Goal: Feedback & Contribution: Leave review/rating

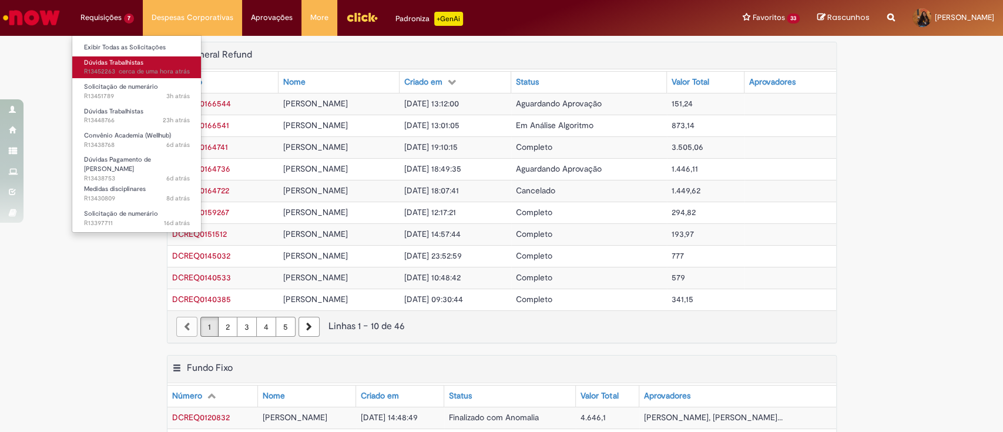
click at [126, 63] on span "Dúvidas Trabalhistas" at bounding box center [113, 62] width 59 height 9
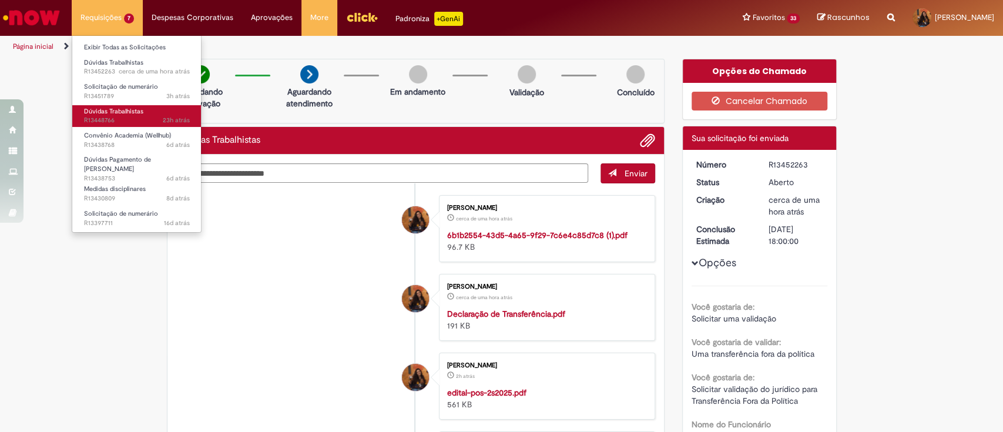
click at [149, 115] on link "Dúvidas Trabalhistas 23h atrás 23 horas atrás R13448766" at bounding box center [136, 116] width 129 height 22
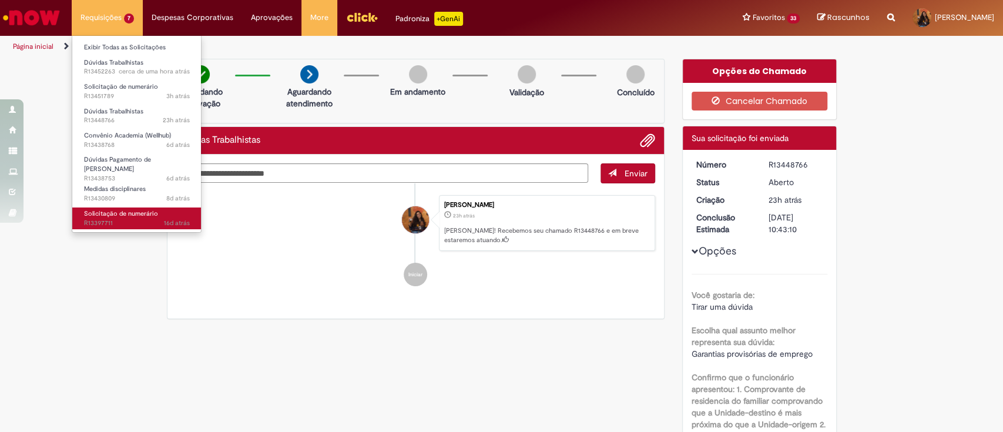
click at [154, 209] on span "Solicitação de numerário" at bounding box center [121, 213] width 74 height 9
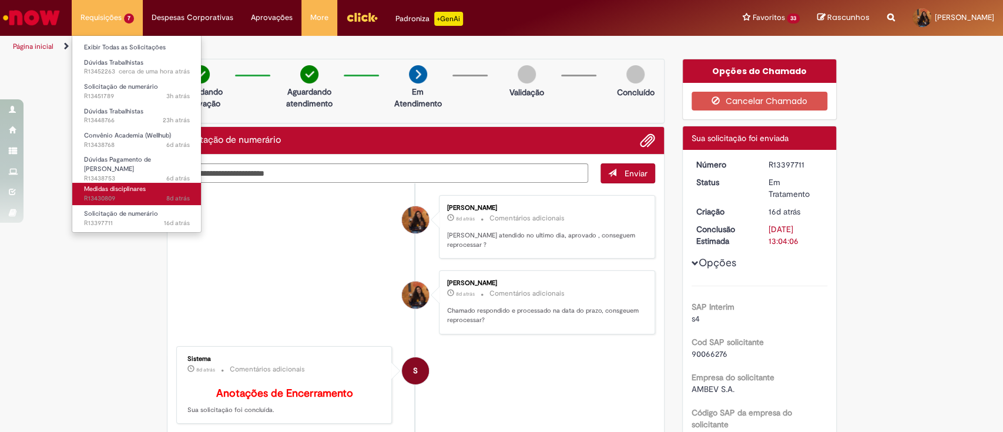
click at [155, 186] on link "Medidas disciplinares 8d atrás 8 dias atrás R13430809" at bounding box center [136, 194] width 129 height 22
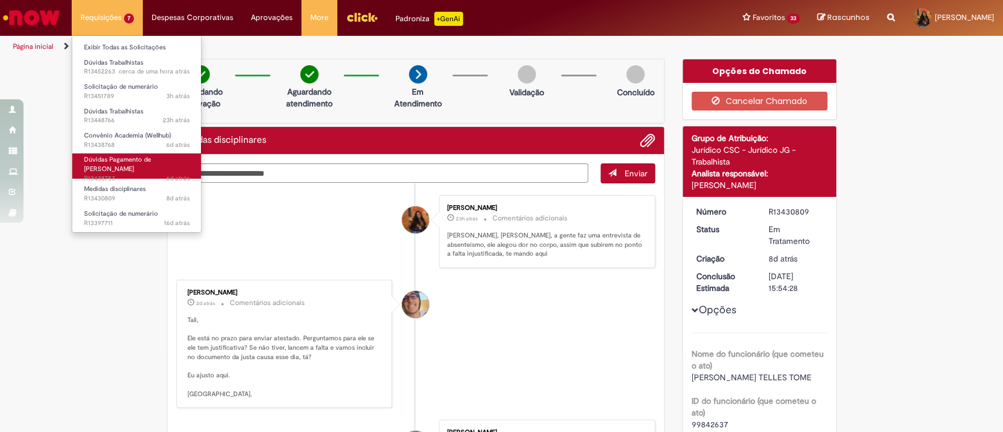
click at [158, 174] on span "6d atrás 6 dias atrás R13438753" at bounding box center [137, 178] width 106 height 9
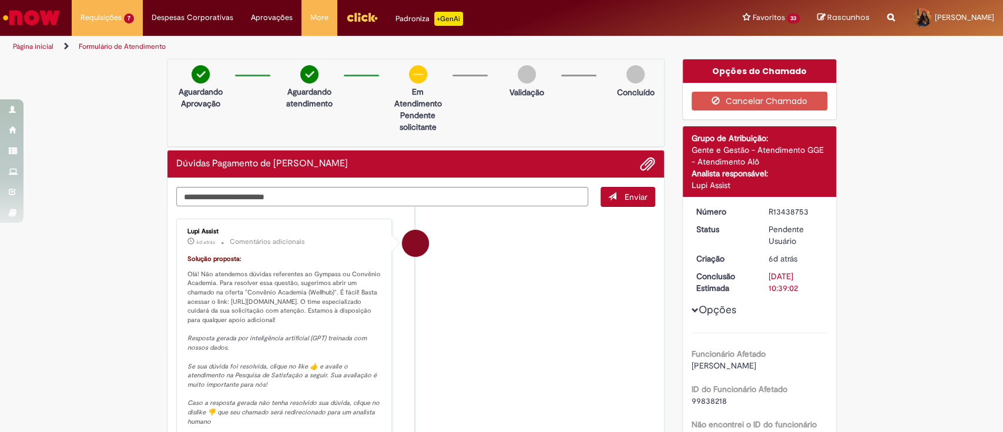
click at [206, 367] on p "Resposta gerada por inteligência artificial (GPT) treinada com nossos dados. Se…" at bounding box center [285, 380] width 196 height 92
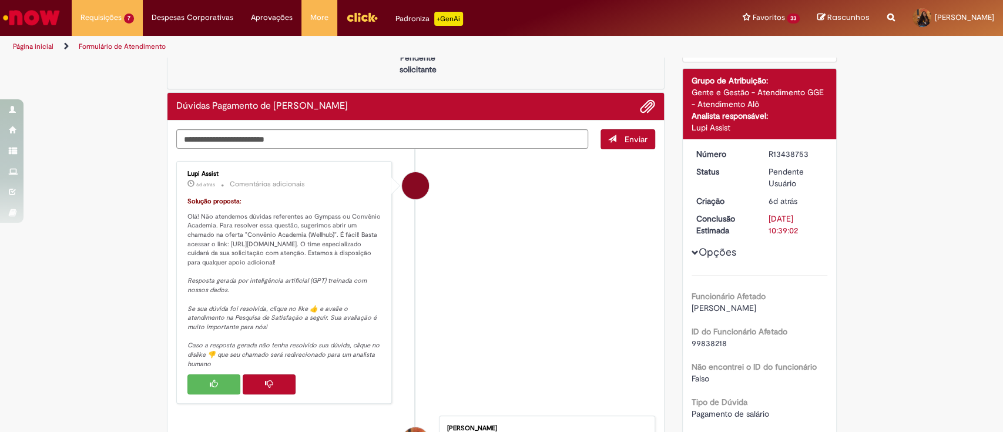
scroll to position [62, 0]
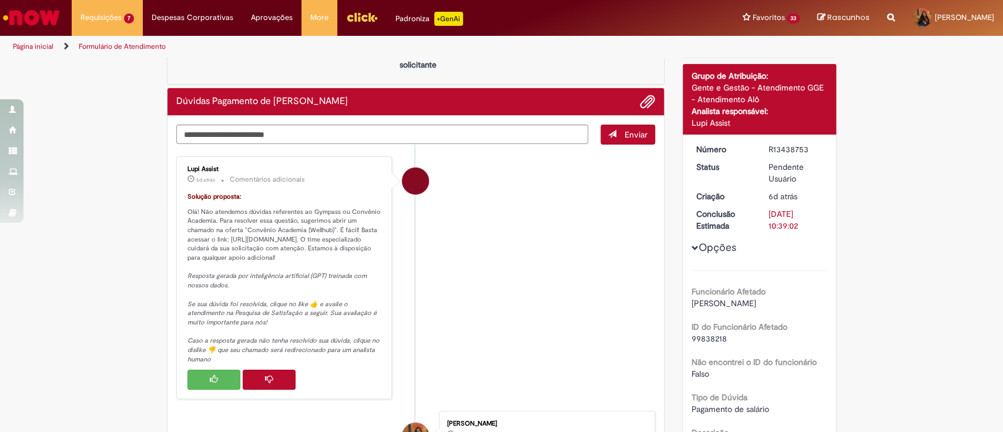
click at [210, 379] on button "Histórico de tíquete" at bounding box center [213, 379] width 53 height 20
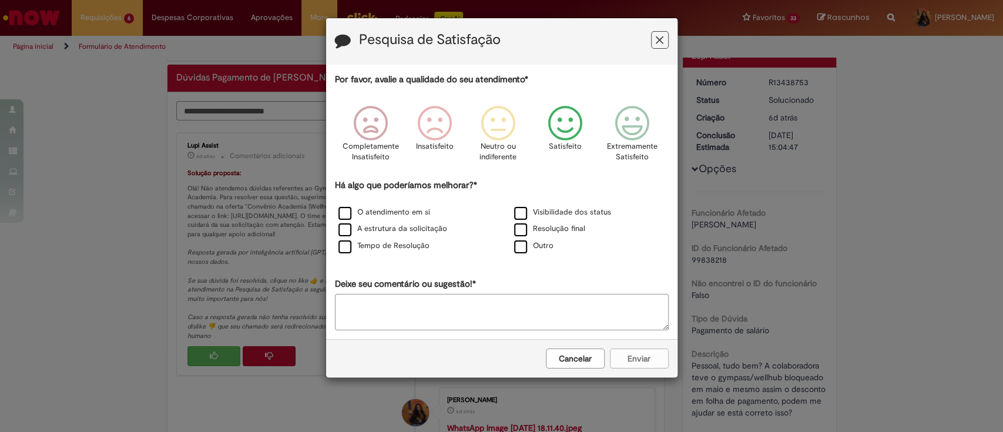
click at [573, 127] on icon "Feedback" at bounding box center [565, 123] width 44 height 35
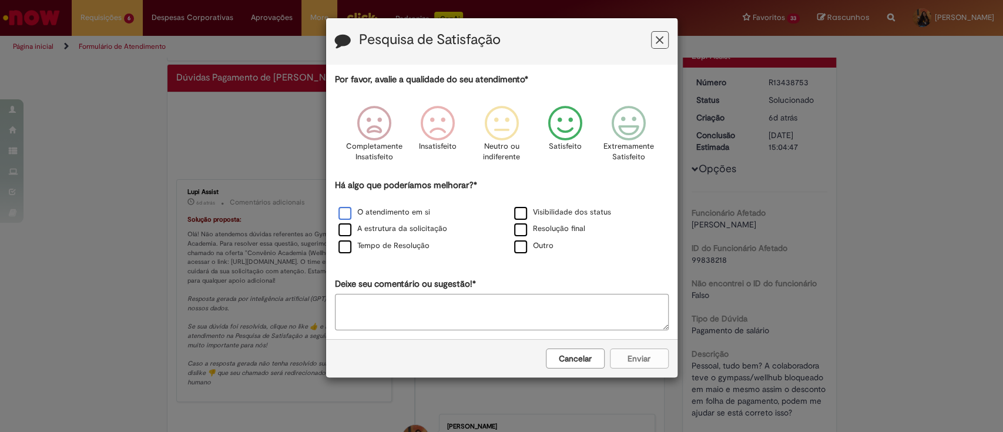
click at [368, 209] on label "O atendimento em si" at bounding box center [384, 212] width 92 height 11
click at [636, 359] on button "Enviar" at bounding box center [639, 358] width 59 height 20
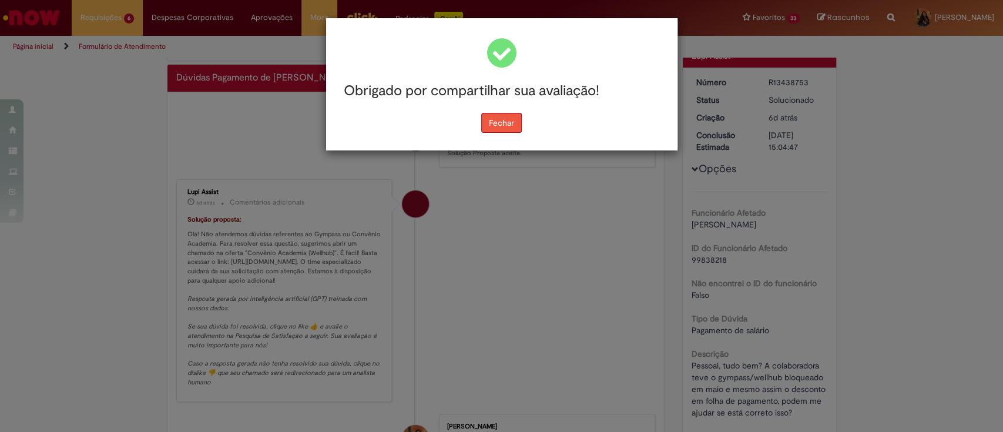
click at [517, 125] on button "Fechar" at bounding box center [501, 123] width 41 height 20
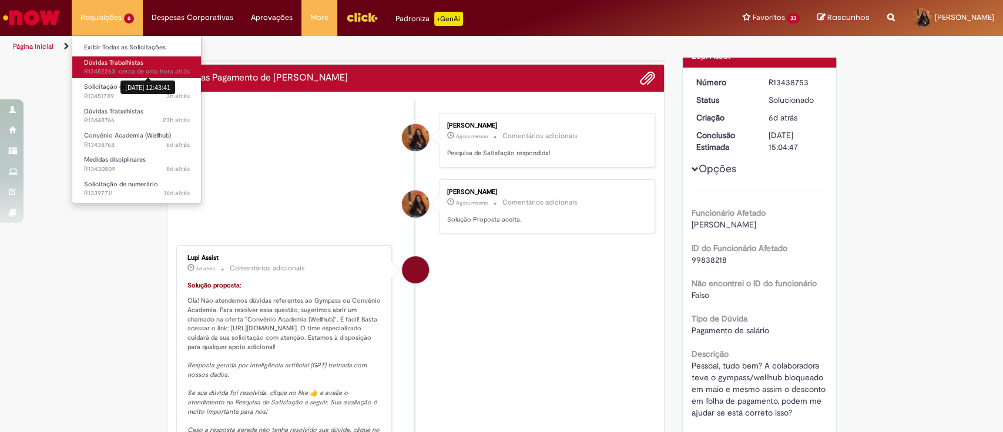
click at [122, 68] on sn-time-ago "cerca de uma hora atrás cerca de uma hora atrás [DATE] 12:43:41" at bounding box center [154, 71] width 71 height 9
click at [113, 67] on span "cerca de uma hora atrás cerca de uma hora atrás [DATE] 12:43:41 R13452263" at bounding box center [137, 71] width 106 height 9
click at [95, 63] on span "Dúvidas Trabalhistas" at bounding box center [113, 62] width 59 height 9
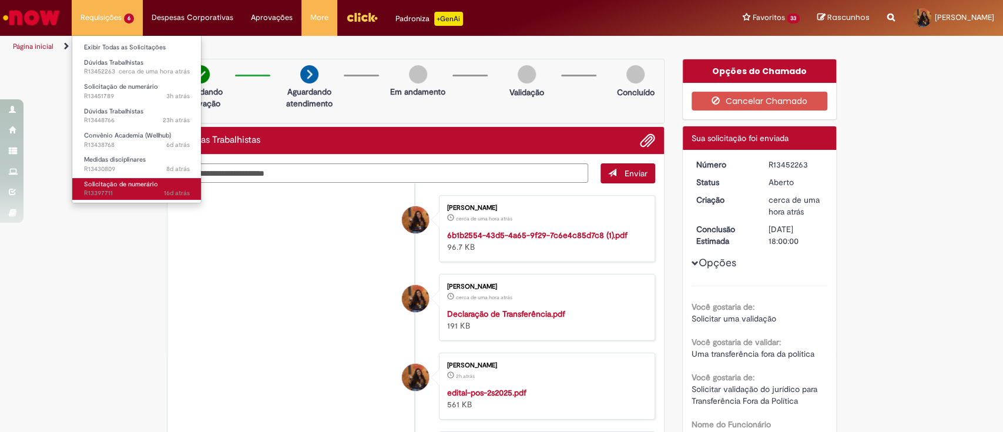
click at [135, 191] on span "16d atrás 16 dias atrás R13397711" at bounding box center [137, 193] width 106 height 9
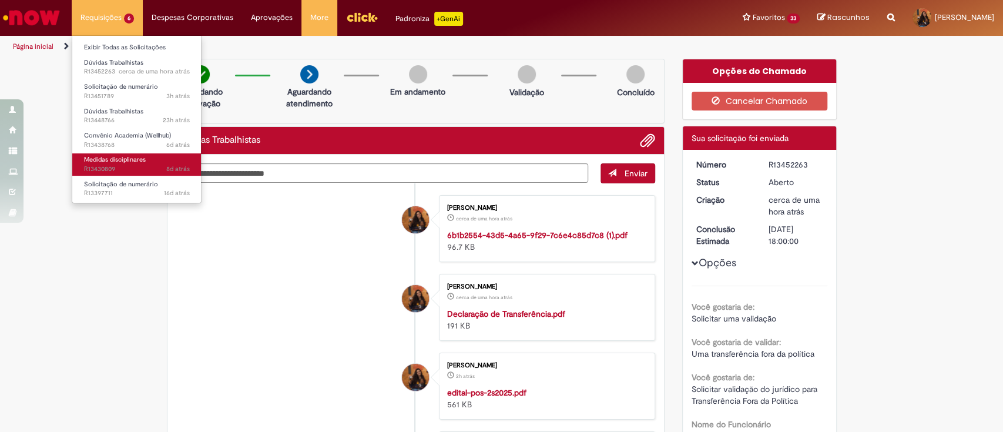
click at [132, 170] on span "8d atrás 8 dias atrás R13430809" at bounding box center [137, 168] width 106 height 9
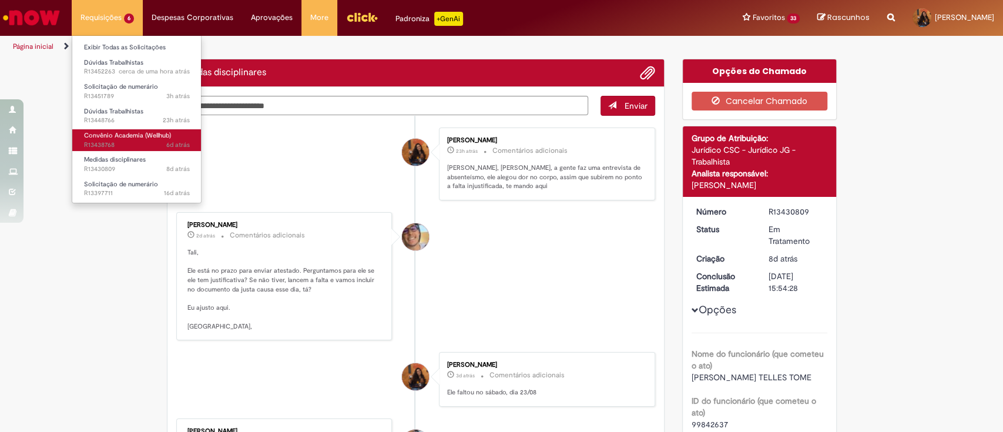
click at [137, 140] on span "6d atrás 6 dias atrás R13438768" at bounding box center [137, 144] width 106 height 9
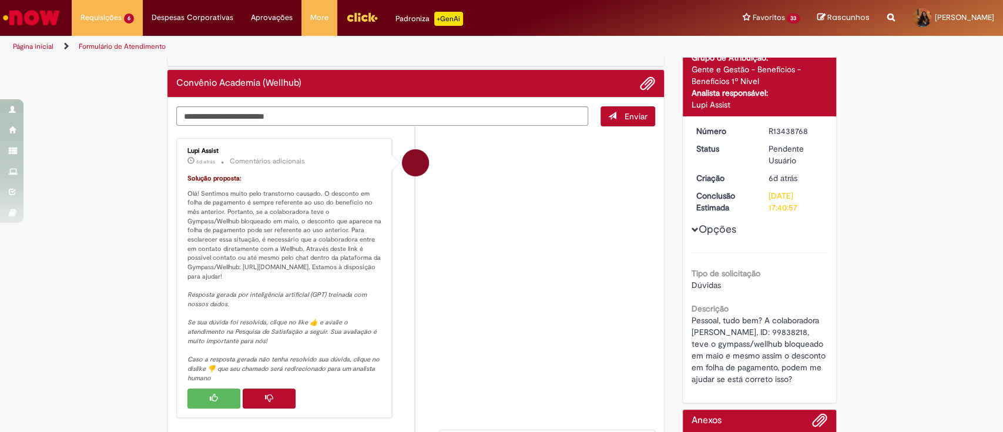
scroll to position [94, 0]
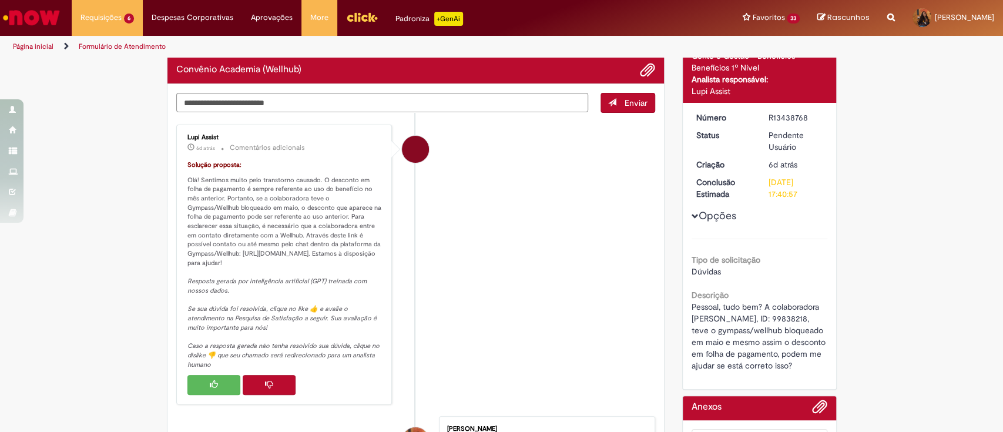
click at [190, 385] on button "Histórico de tíquete" at bounding box center [213, 385] width 53 height 20
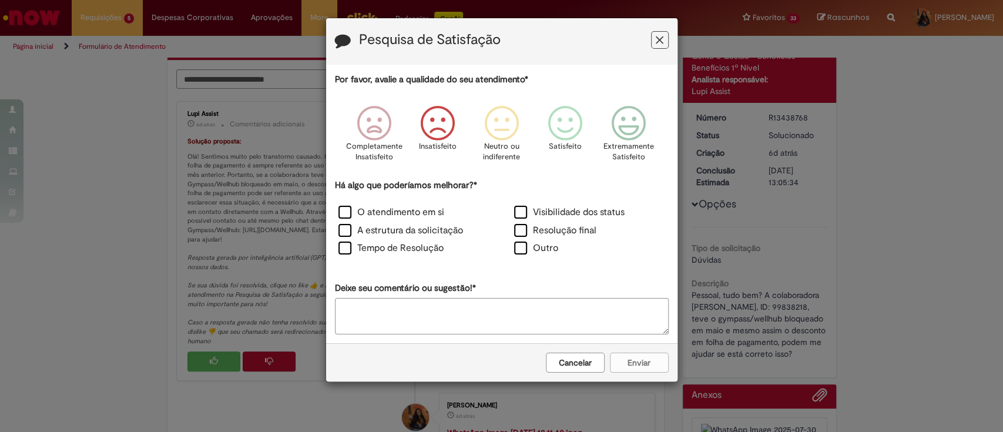
scroll to position [70, 0]
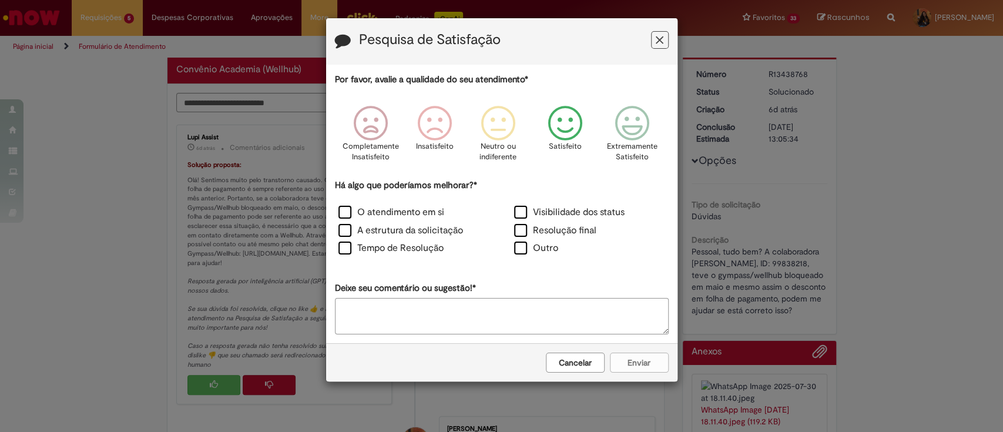
click at [577, 128] on icon "Feedback" at bounding box center [565, 123] width 44 height 35
click at [419, 210] on label "O atendimento em si" at bounding box center [391, 213] width 106 height 14
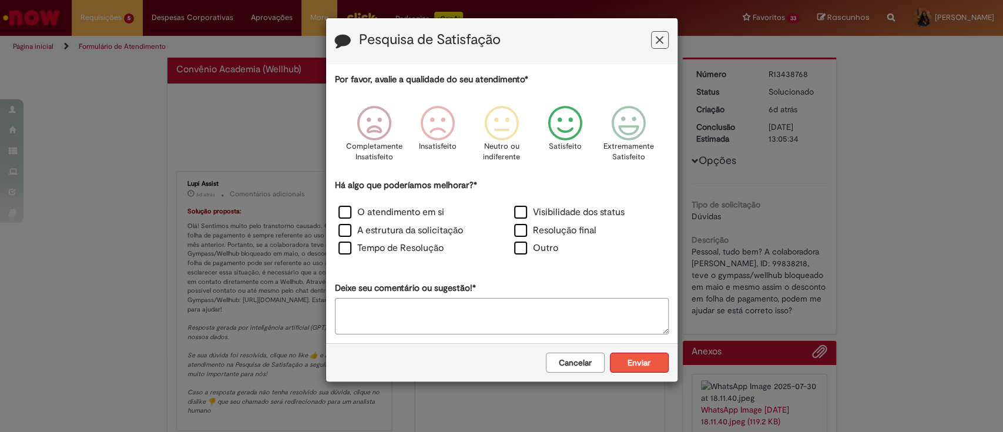
click at [634, 369] on button "Enviar" at bounding box center [639, 362] width 59 height 20
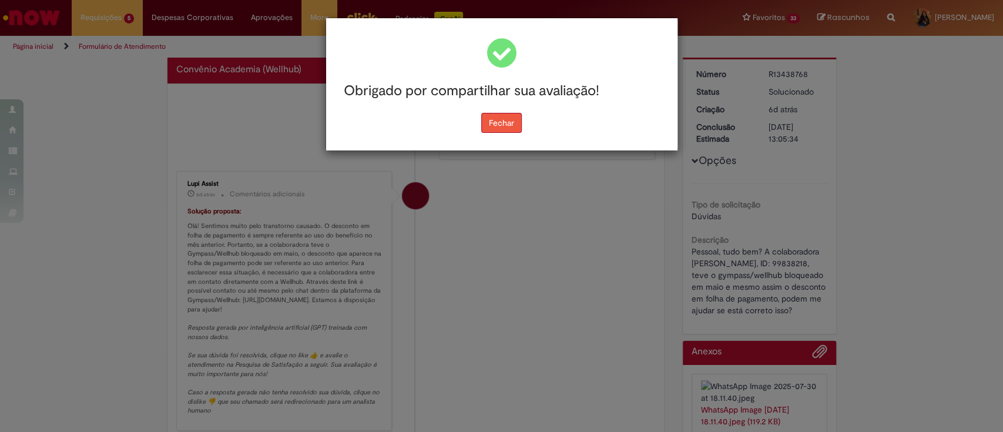
click at [496, 124] on button "Fechar" at bounding box center [501, 123] width 41 height 20
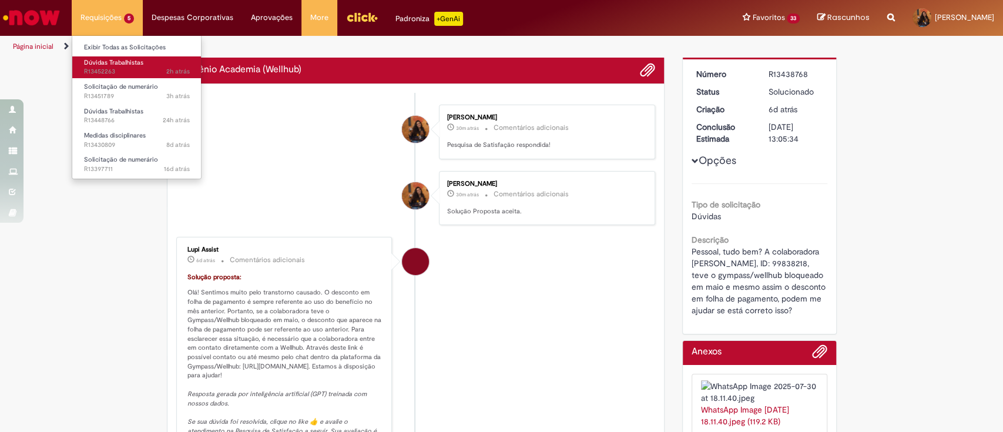
click at [115, 68] on span "2h atrás 2 horas atrás R13452263" at bounding box center [137, 71] width 106 height 9
